Goal: Book appointment/travel/reservation

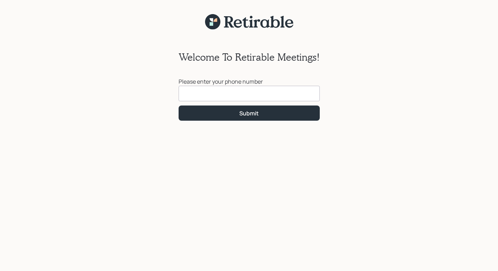
click at [187, 93] on input at bounding box center [249, 94] width 141 height 16
type input "[PHONE_NUMBER]"
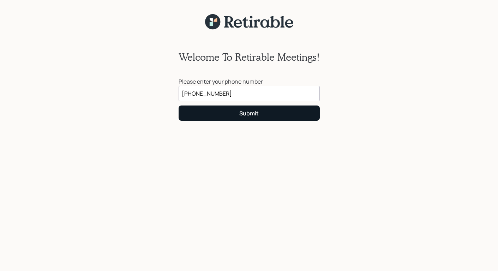
click at [251, 115] on div "Submit" at bounding box center [248, 113] width 19 height 8
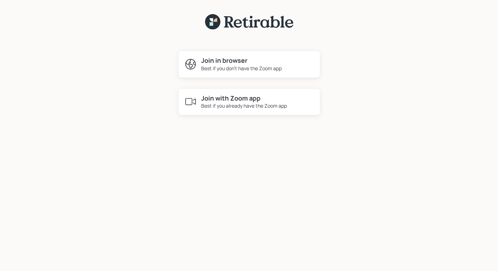
click at [229, 101] on h4 "Join with Zoom app" at bounding box center [244, 99] width 86 height 8
click at [218, 65] on div "Best if you don't have the Zoom app" at bounding box center [241, 68] width 81 height 7
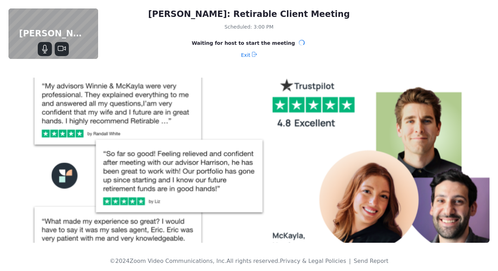
click at [44, 49] on icon "Mute" at bounding box center [45, 49] width 8 height 8
click at [44, 49] on icon "Unmute" at bounding box center [45, 49] width 6 height 6
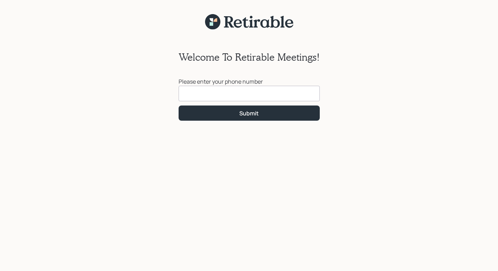
click at [186, 89] on input at bounding box center [249, 94] width 141 height 16
type input "[PHONE_NUMBER]"
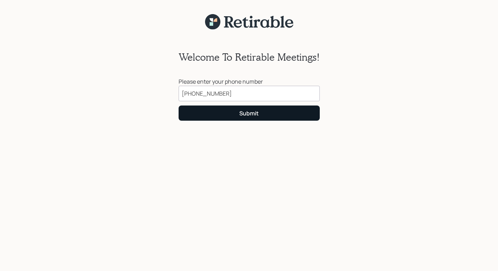
click at [242, 114] on div "Submit" at bounding box center [248, 113] width 19 height 8
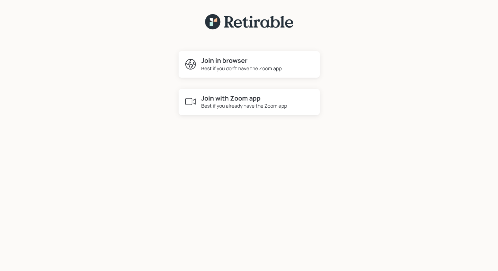
click at [238, 63] on h4 "Join in browser" at bounding box center [241, 61] width 81 height 8
